Goal: Information Seeking & Learning: Learn about a topic

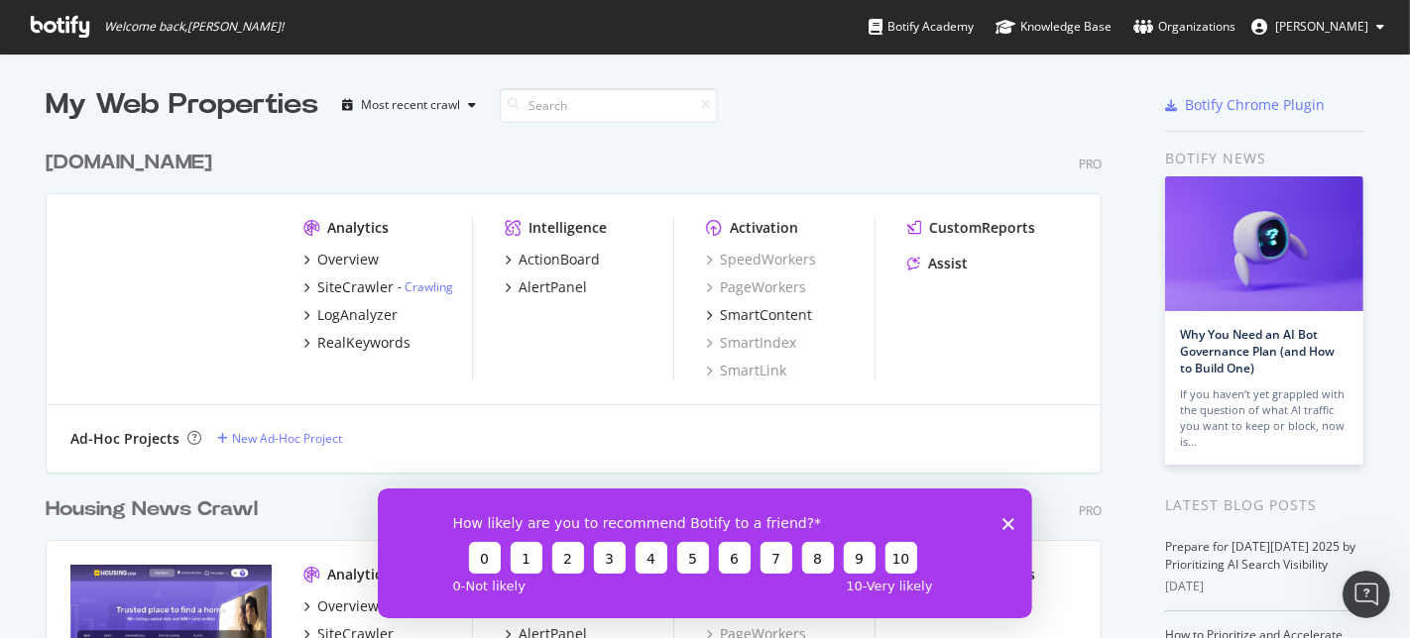
click at [1008, 520] on polygon "Close survey" at bounding box center [1007, 523] width 12 height 12
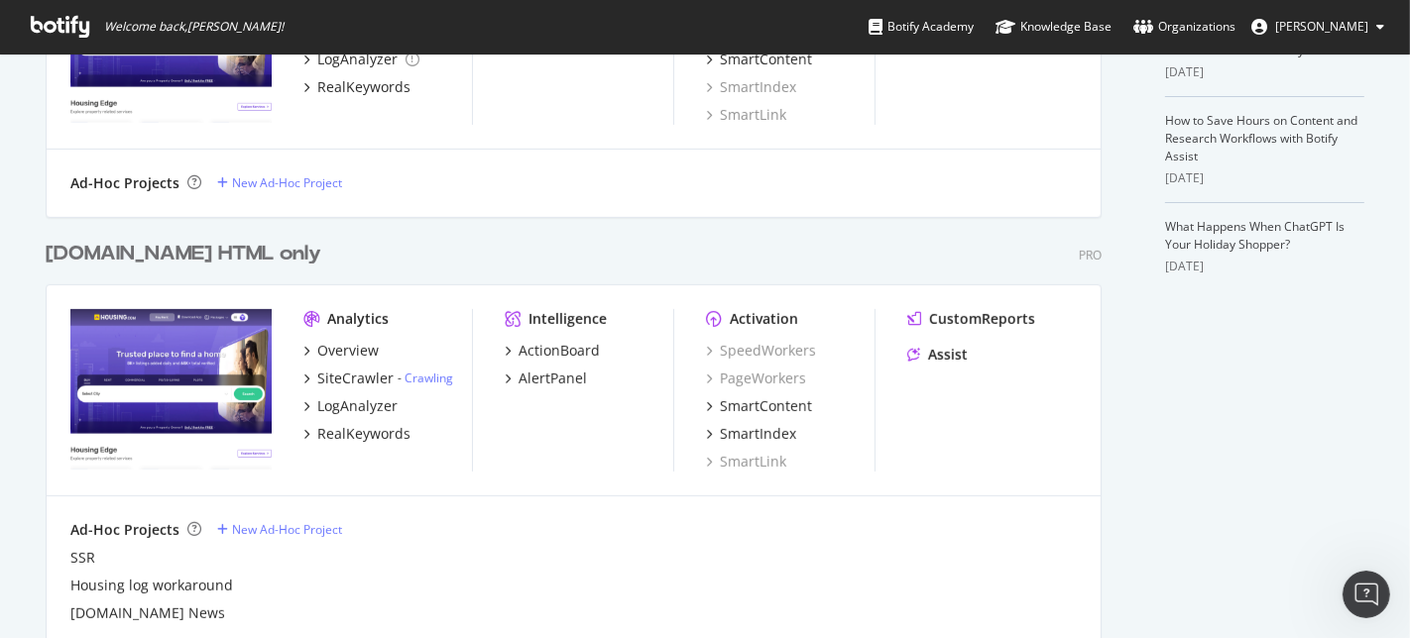
scroll to position [603, 0]
click at [339, 397] on div "LogAnalyzer" at bounding box center [357, 407] width 80 height 20
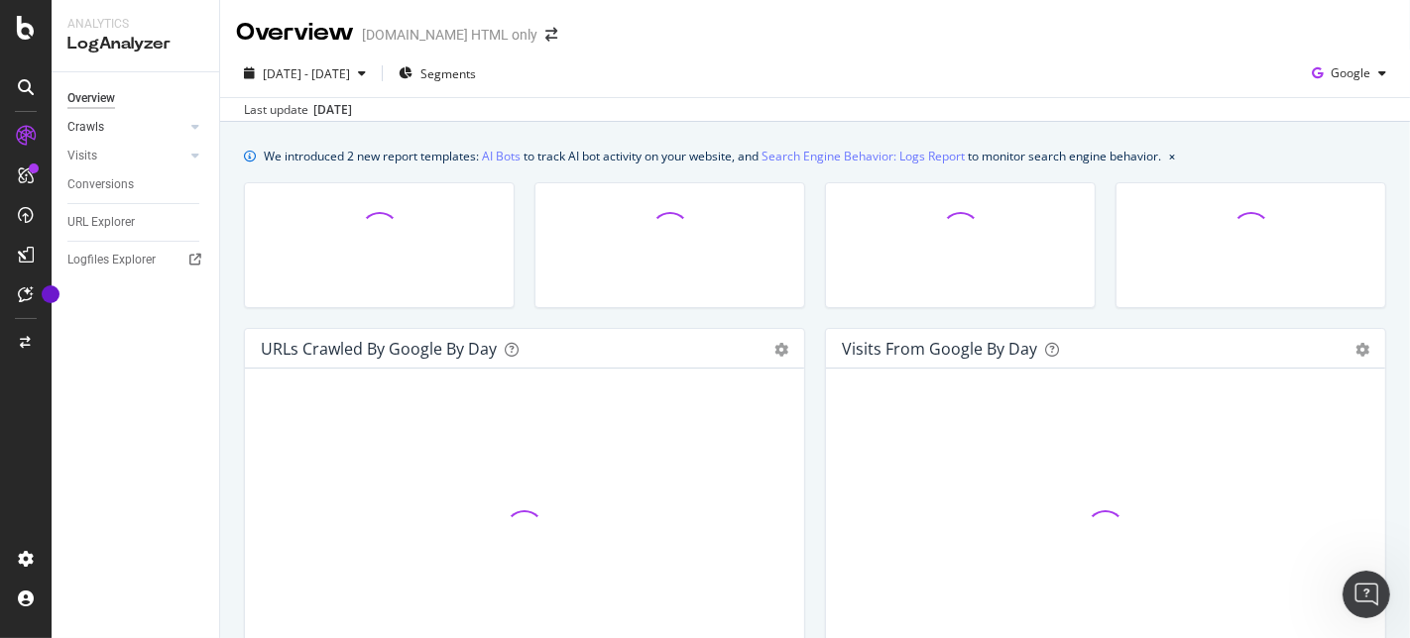
click at [176, 127] on div at bounding box center [176, 127] width 20 height 20
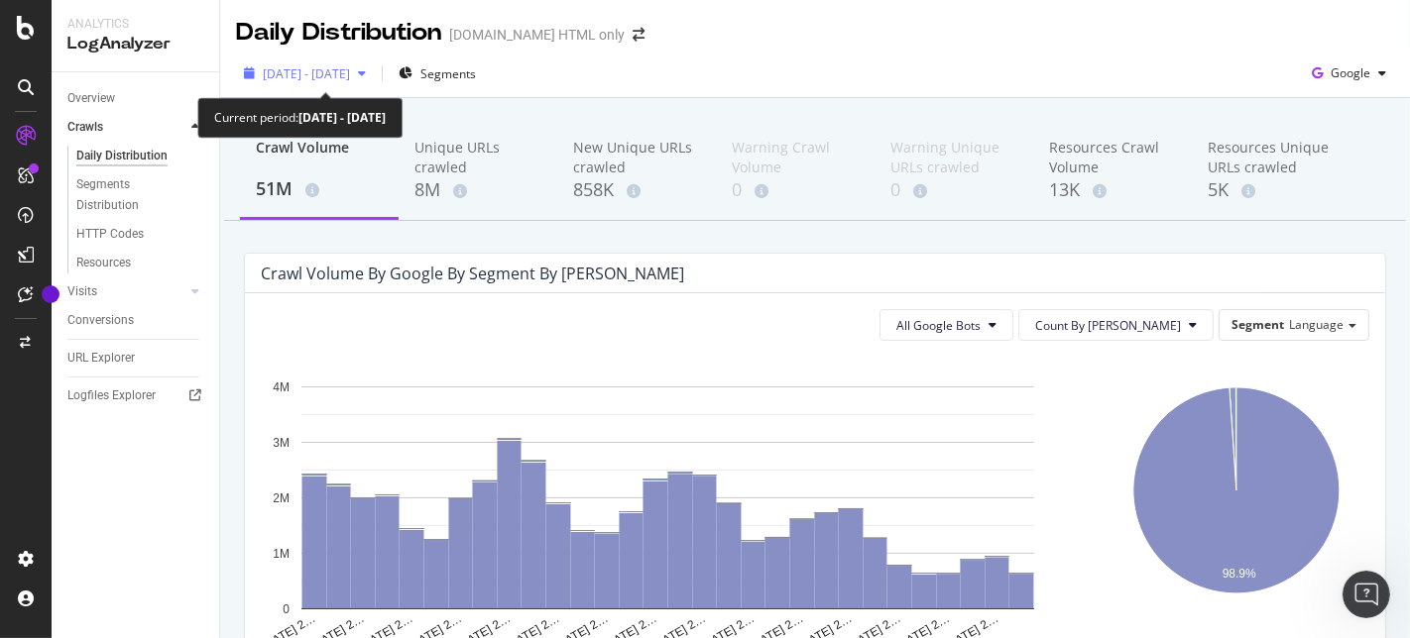
click at [330, 71] on span "[DATE] - [DATE]" at bounding box center [306, 73] width 87 height 17
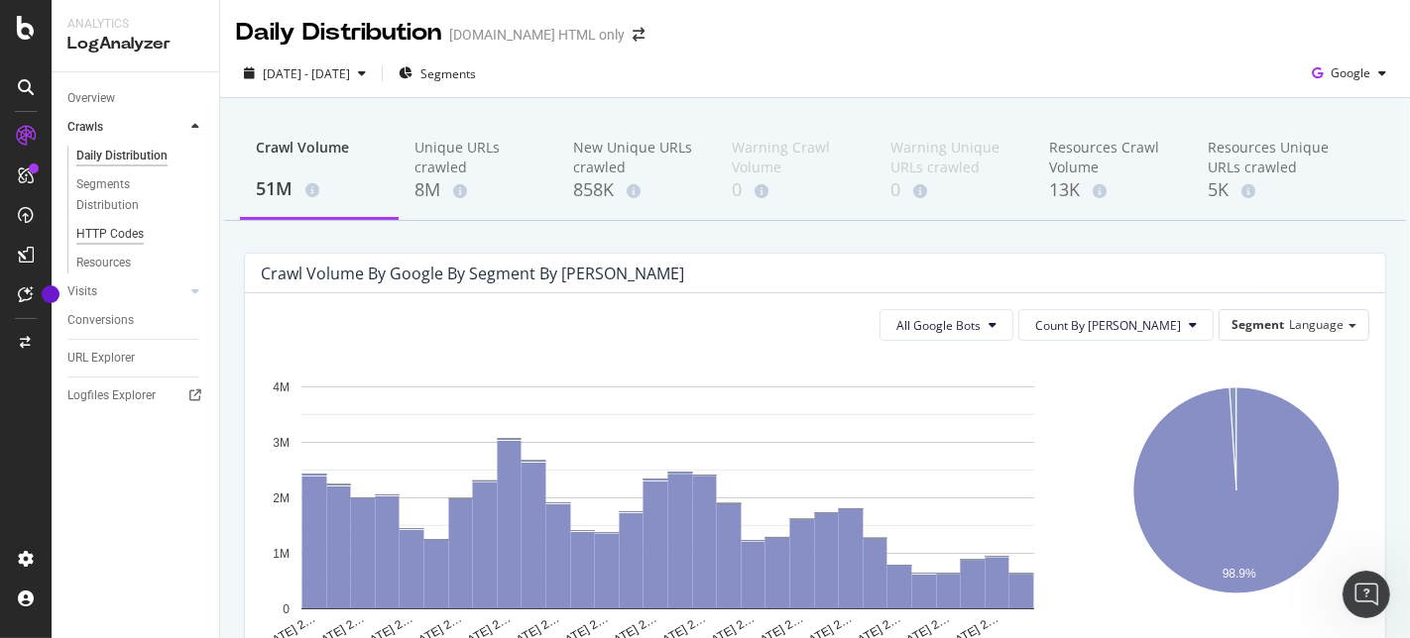
click at [95, 232] on div "HTTP Codes" at bounding box center [109, 234] width 67 height 21
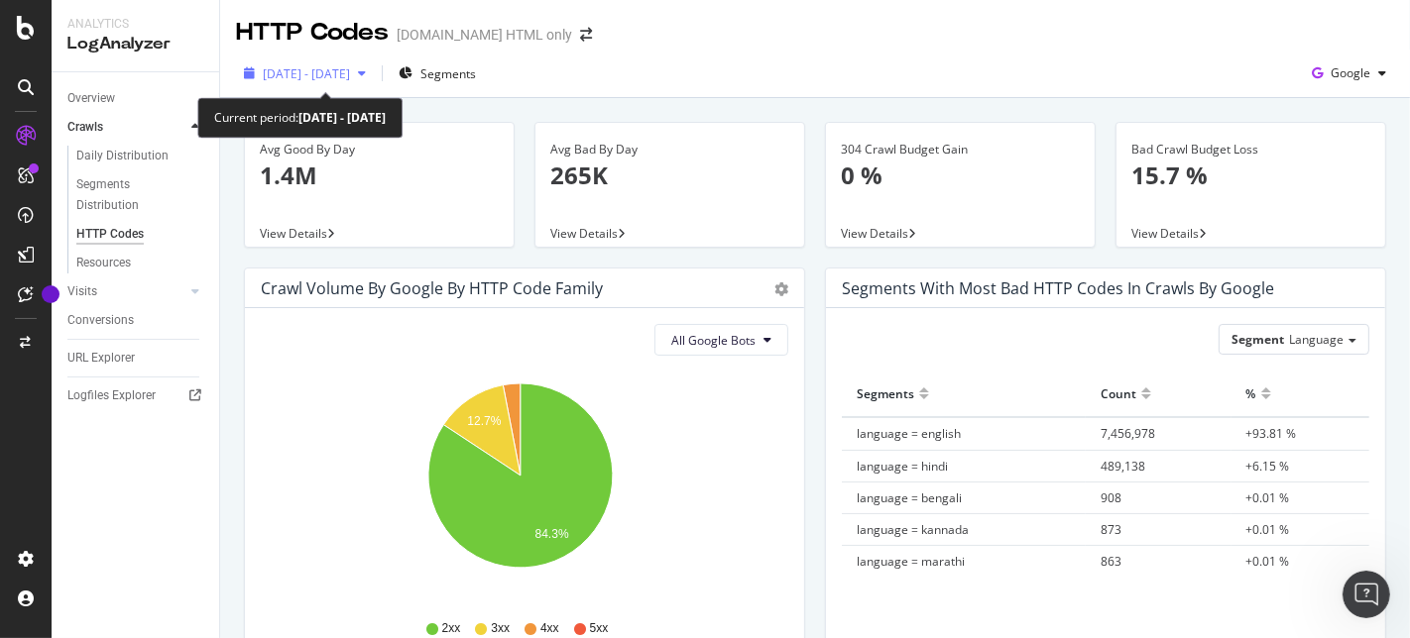
click at [340, 60] on div "[DATE] - [DATE]" at bounding box center [305, 73] width 138 height 30
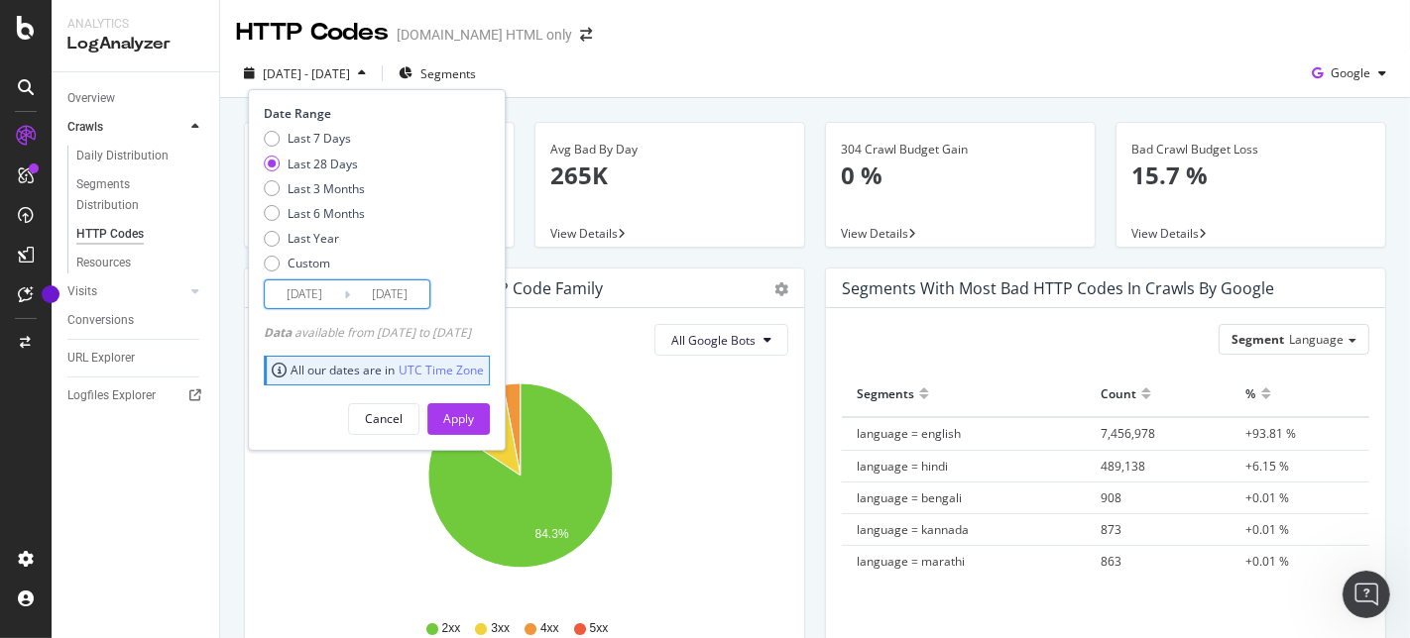
click at [317, 283] on input "[DATE]" at bounding box center [304, 295] width 79 height 28
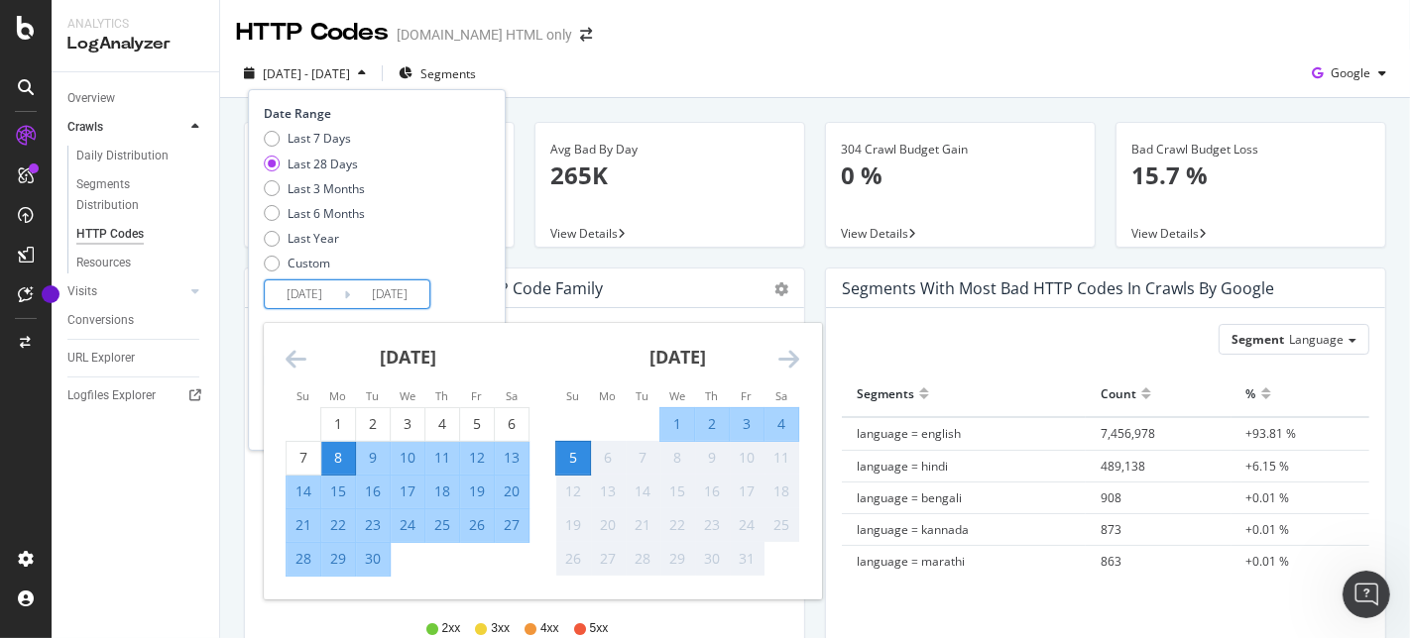
click at [290, 360] on icon "Move backward to switch to the previous month." at bounding box center [295, 359] width 21 height 24
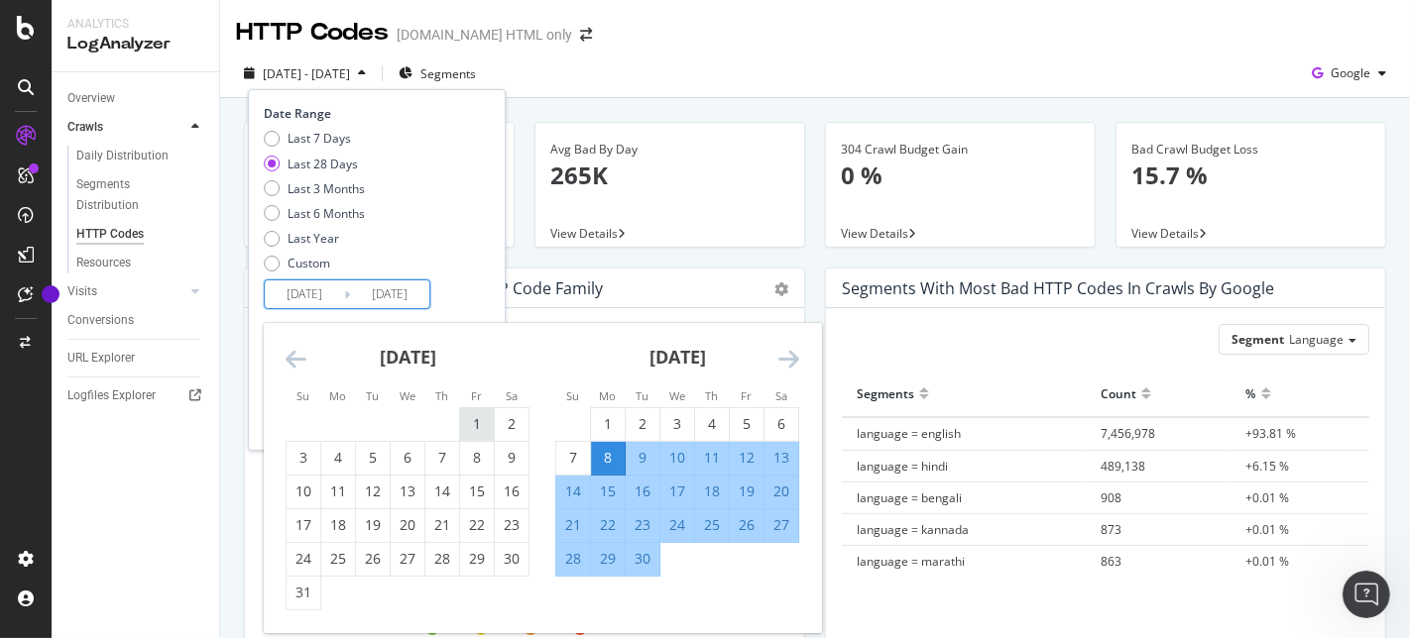
click at [478, 429] on div "1" at bounding box center [477, 424] width 34 height 20
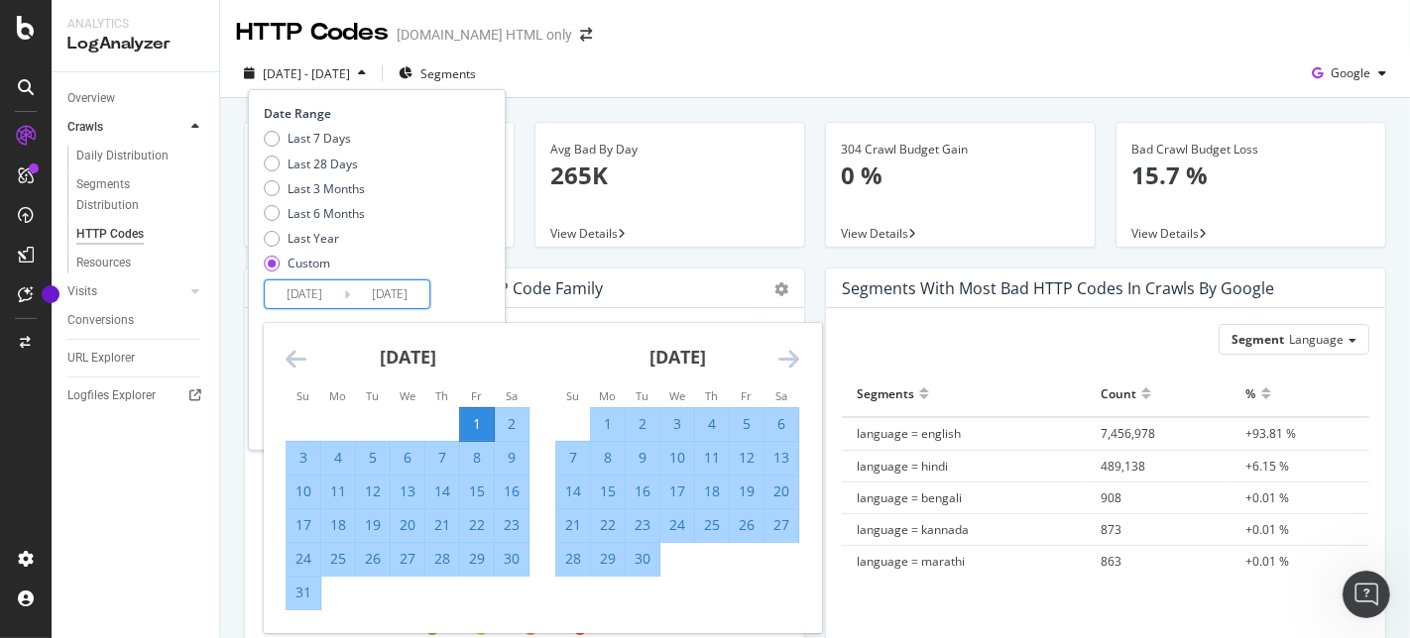
type input "[DATE]"
click at [308, 594] on div "31" at bounding box center [303, 593] width 34 height 20
type input "[DATE]"
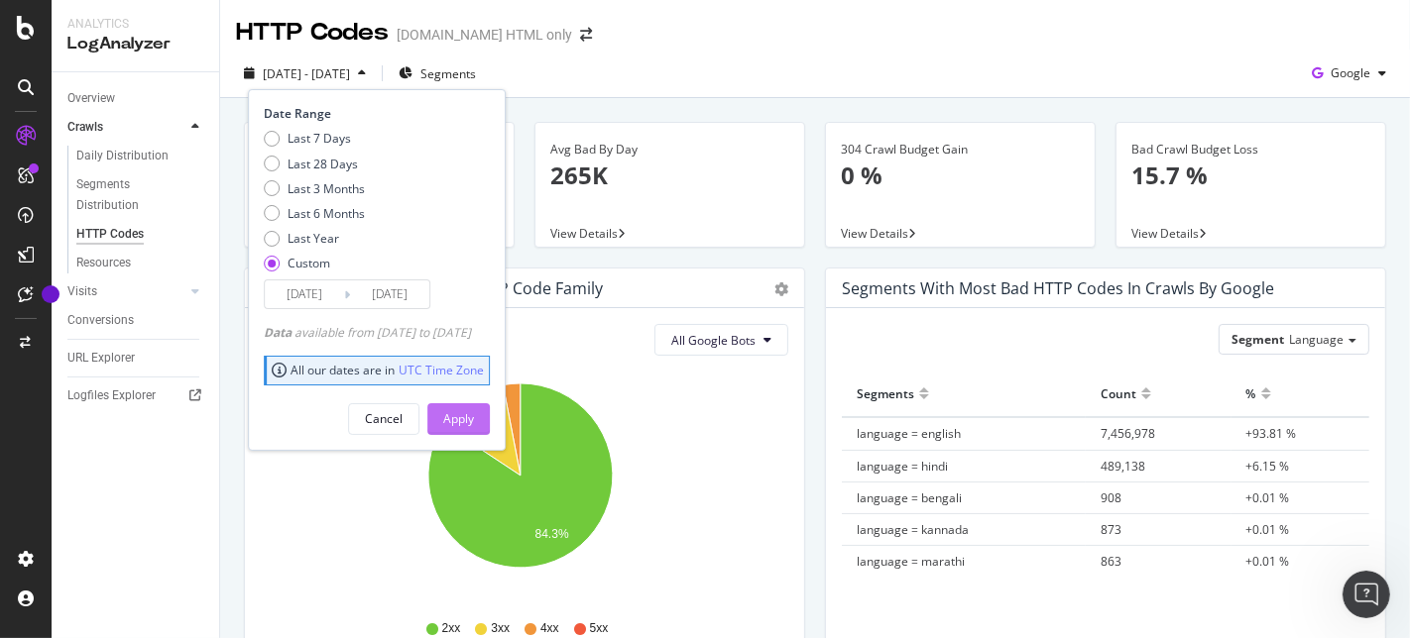
click at [474, 414] on div "Apply" at bounding box center [458, 418] width 31 height 17
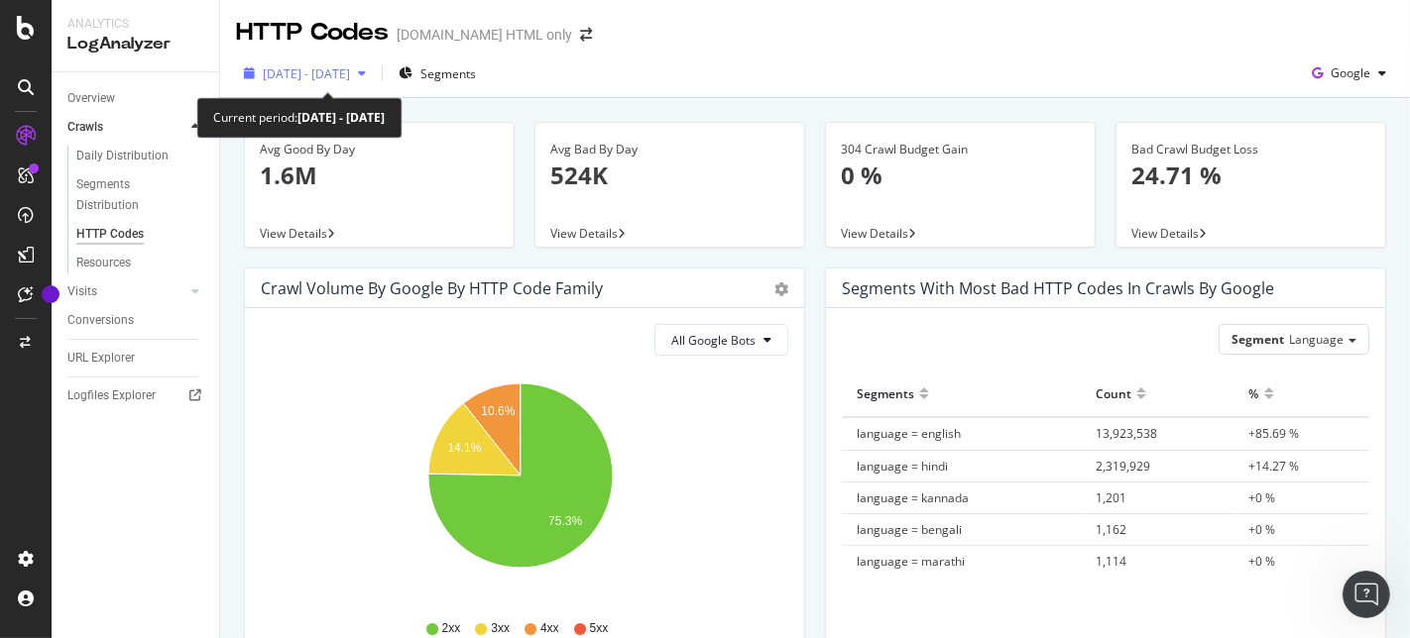
click at [350, 65] on span "[DATE] - [DATE]" at bounding box center [306, 73] width 87 height 17
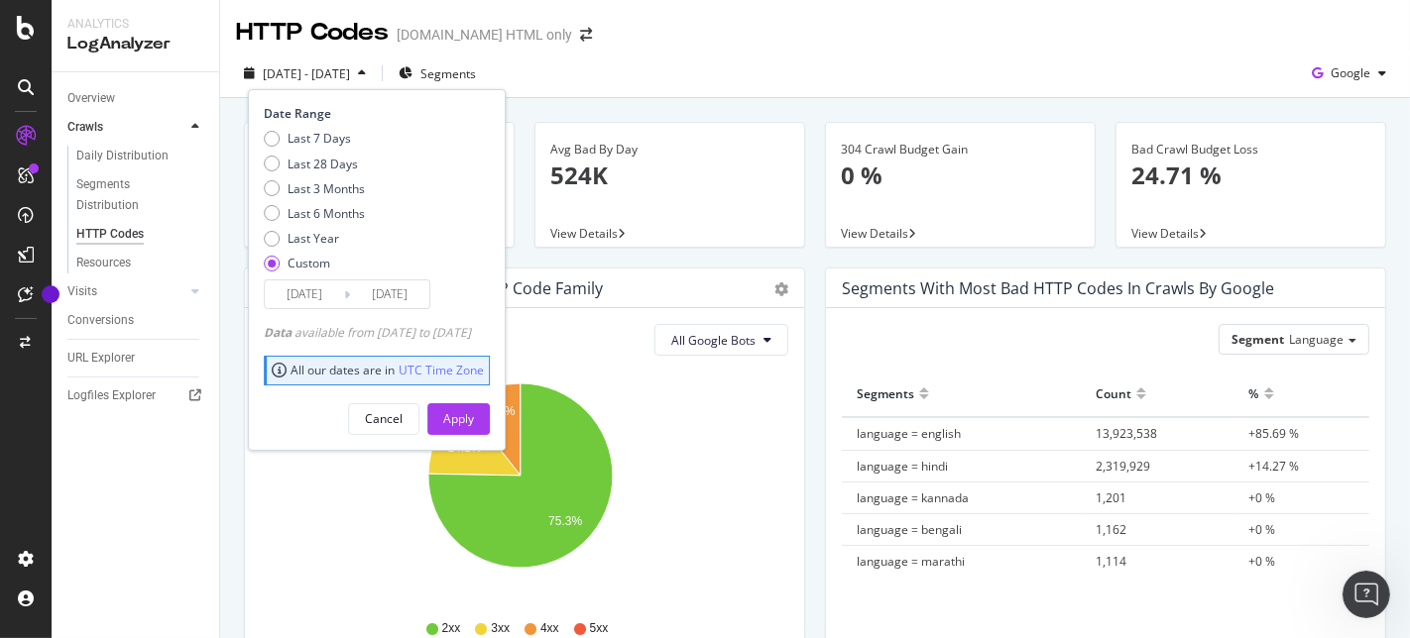
click at [318, 295] on input "[DATE]" at bounding box center [304, 295] width 79 height 28
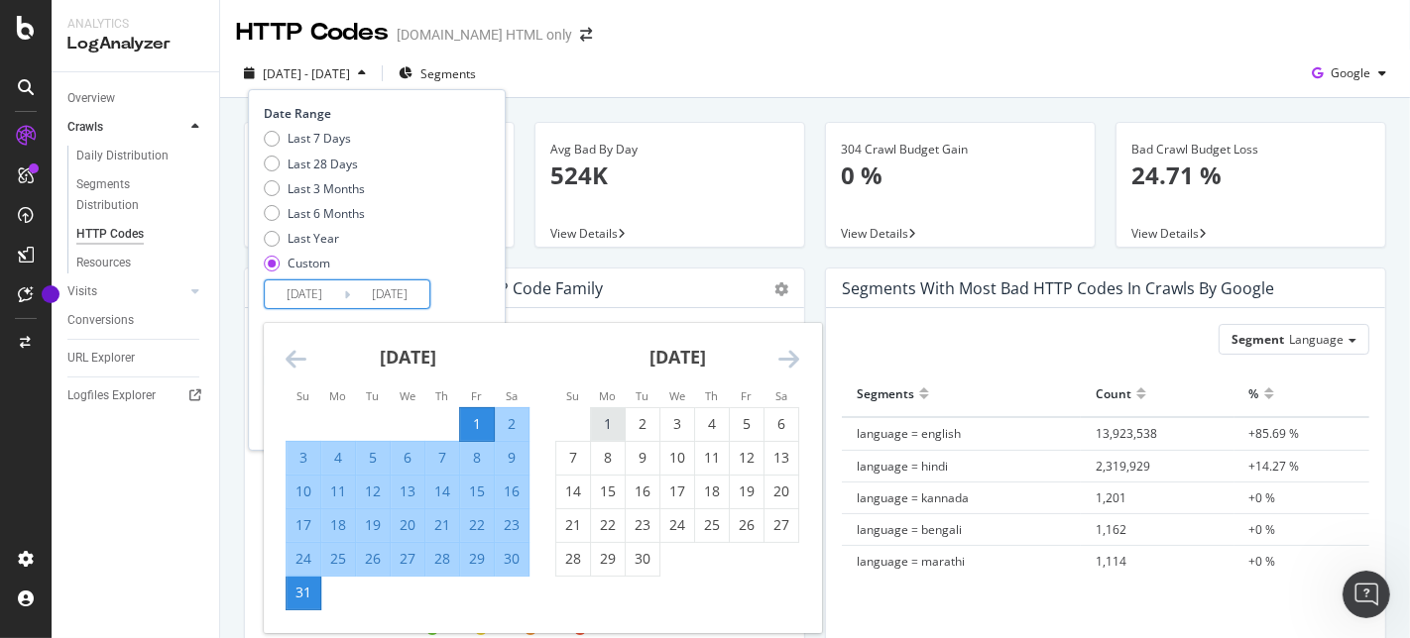
click at [597, 411] on div "1" at bounding box center [608, 424] width 34 height 33
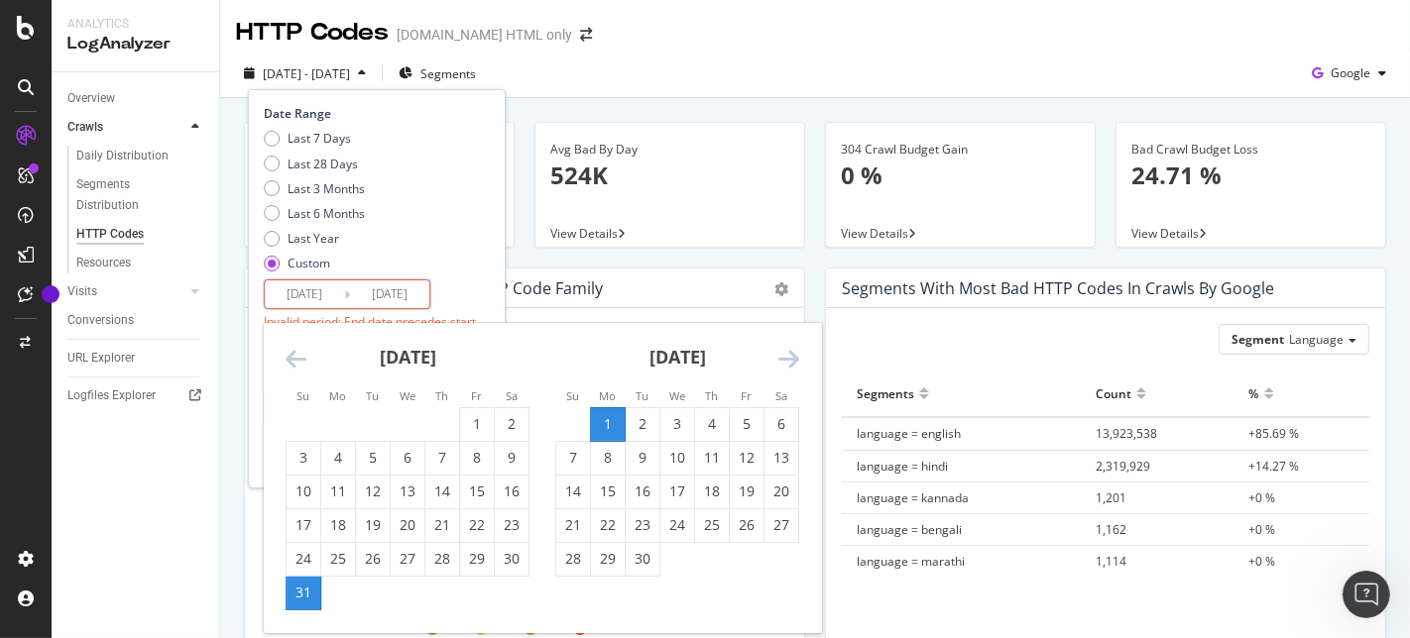
type input "[DATE]"
click at [645, 549] on div "30" at bounding box center [643, 559] width 34 height 20
type input "[DATE]"
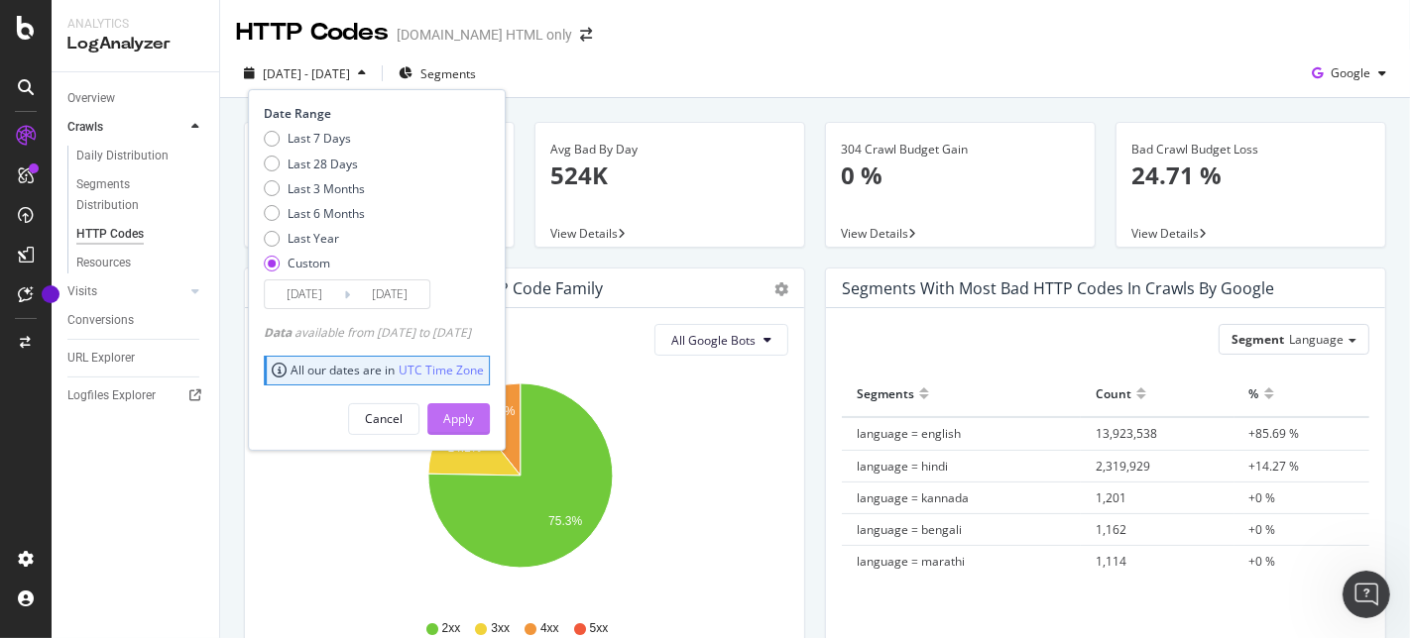
click at [466, 413] on button "Apply" at bounding box center [458, 419] width 62 height 32
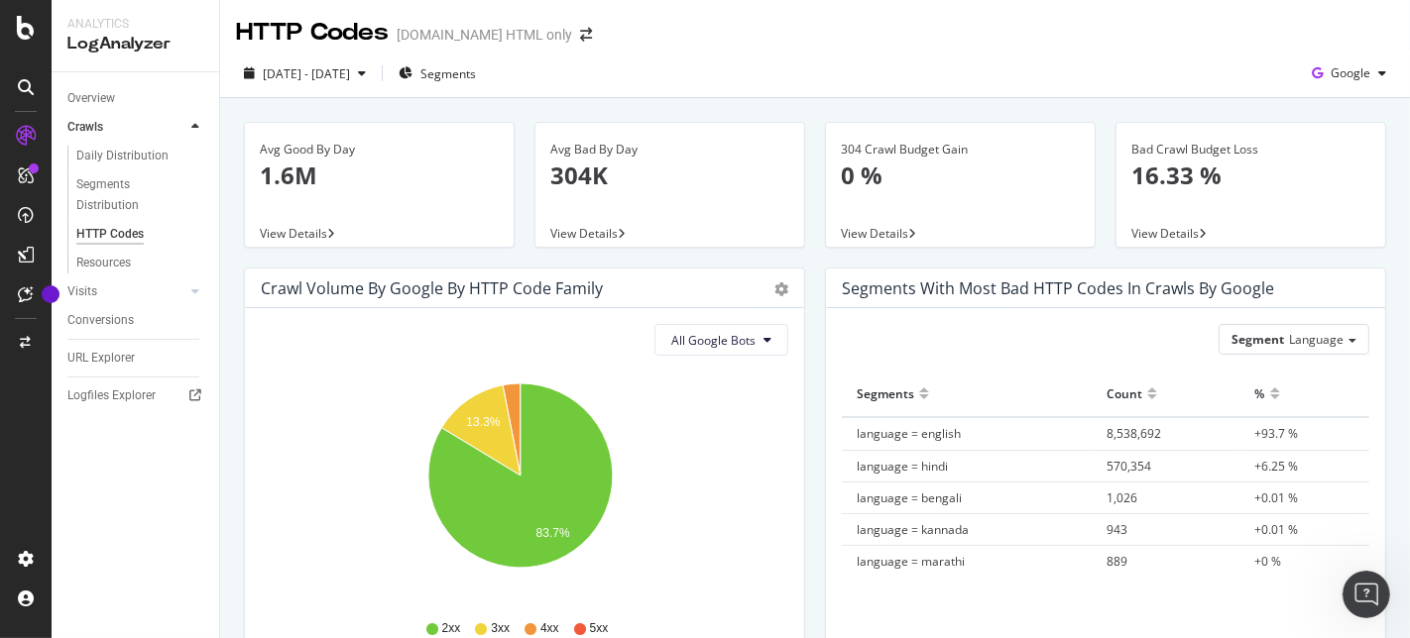
click at [196, 126] on icon at bounding box center [195, 127] width 8 height 12
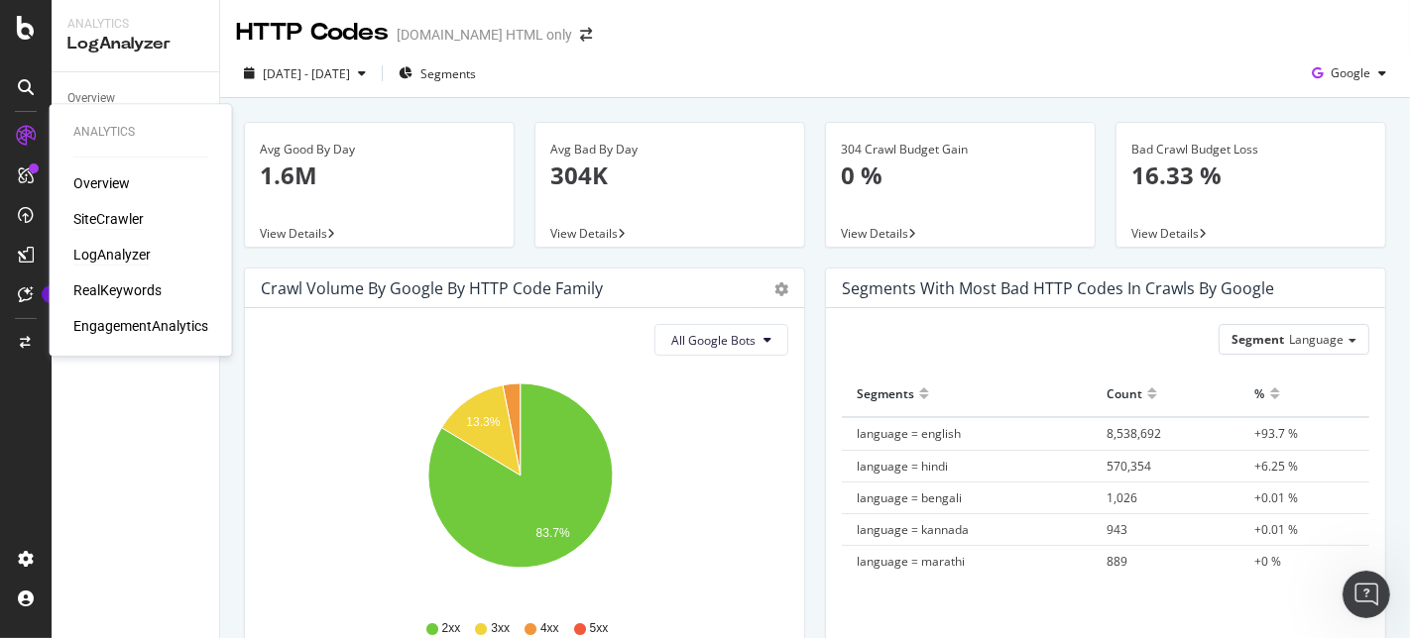
click at [125, 214] on div "SiteCrawler" at bounding box center [108, 219] width 70 height 20
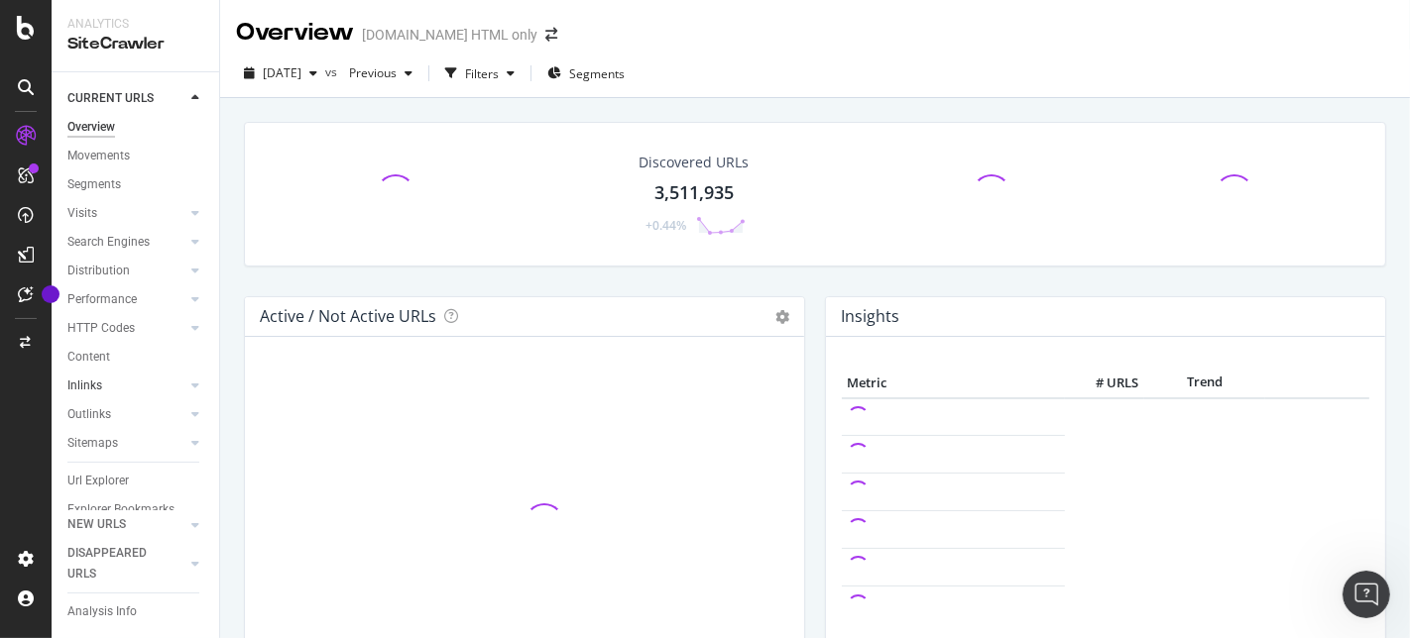
click at [147, 386] on link "Inlinks" at bounding box center [126, 386] width 118 height 21
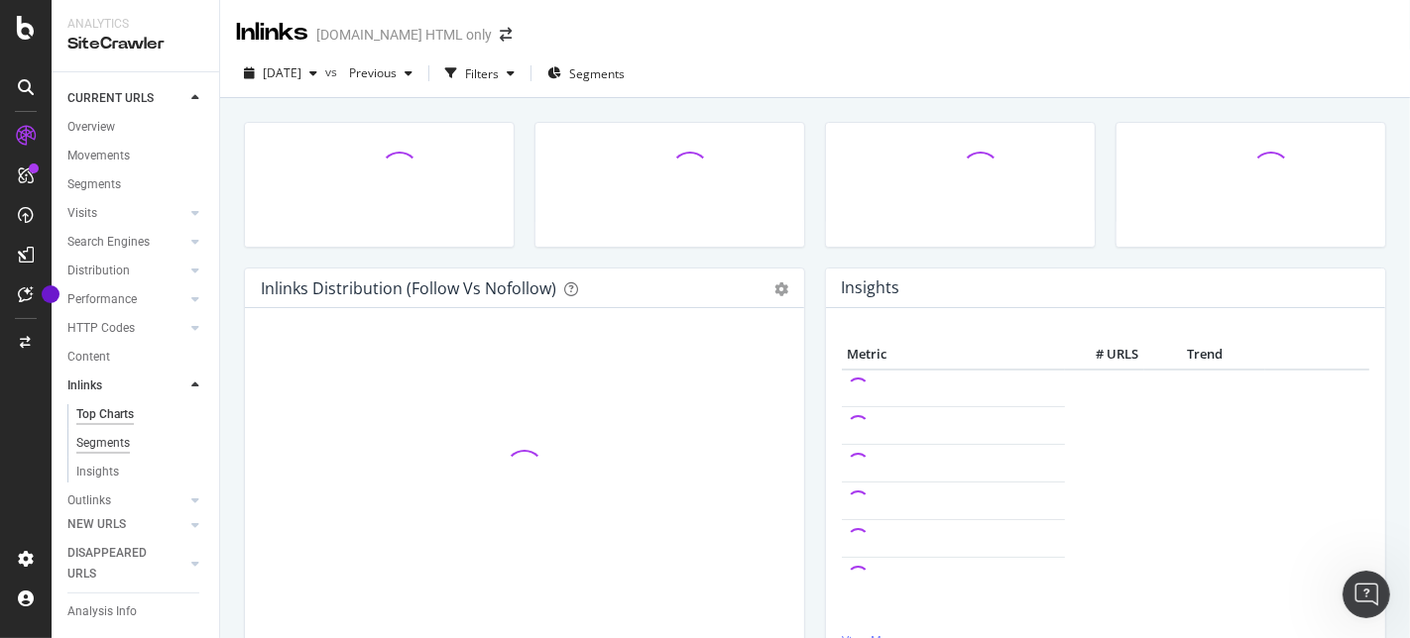
click at [119, 448] on div "Segments" at bounding box center [103, 443] width 54 height 21
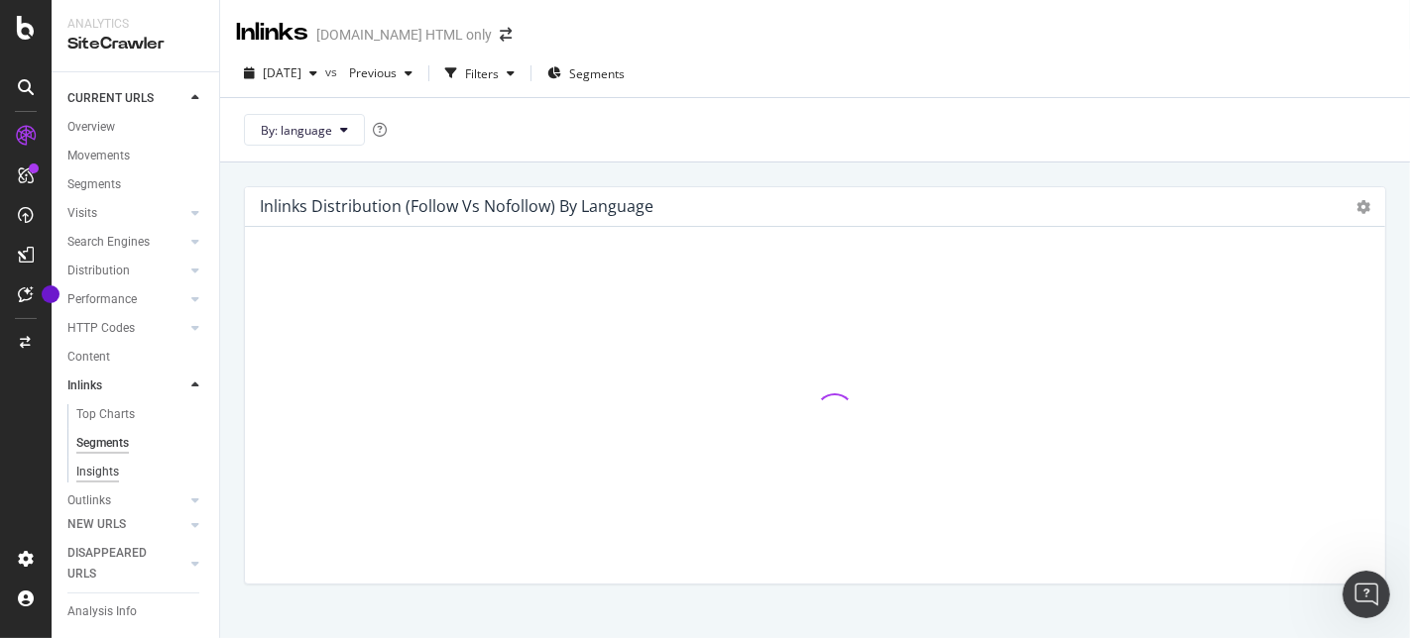
click at [106, 468] on div "Insights" at bounding box center [97, 472] width 43 height 21
